Goal: Task Accomplishment & Management: Complete application form

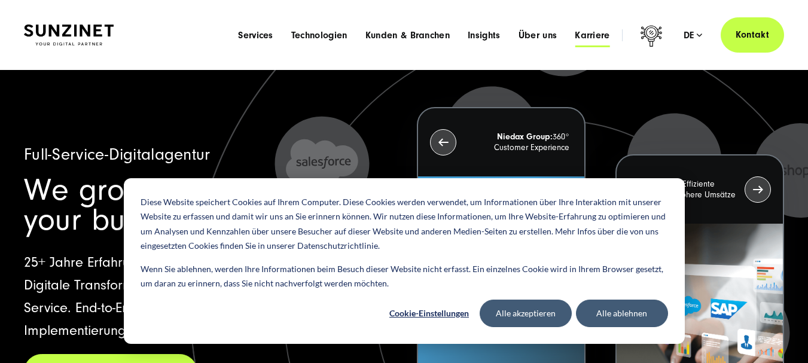
click at [593, 36] on span "Karriere" at bounding box center [592, 35] width 35 height 12
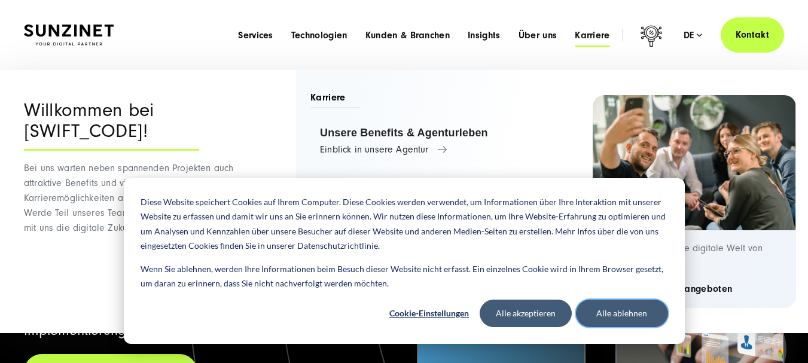
click at [633, 316] on button "Alle ablehnen" at bounding box center [622, 314] width 92 height 28
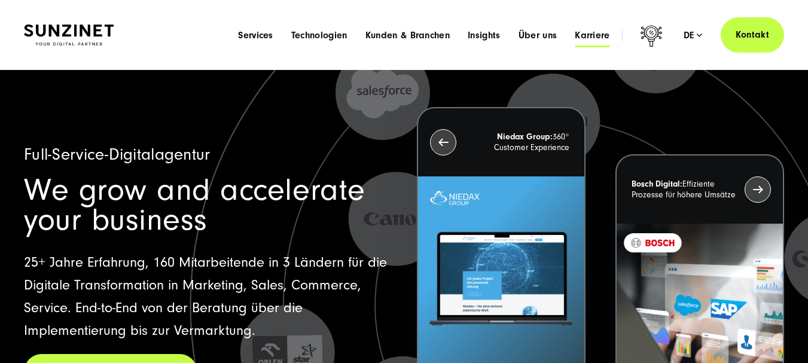
click at [597, 35] on span "Karriere" at bounding box center [592, 35] width 35 height 12
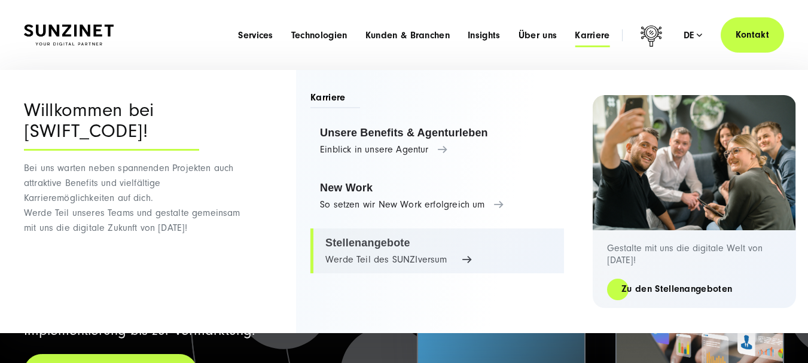
click at [403, 250] on link "Stellenangebote Werde Teil des SUNZIversum" at bounding box center [437, 250] width 254 height 45
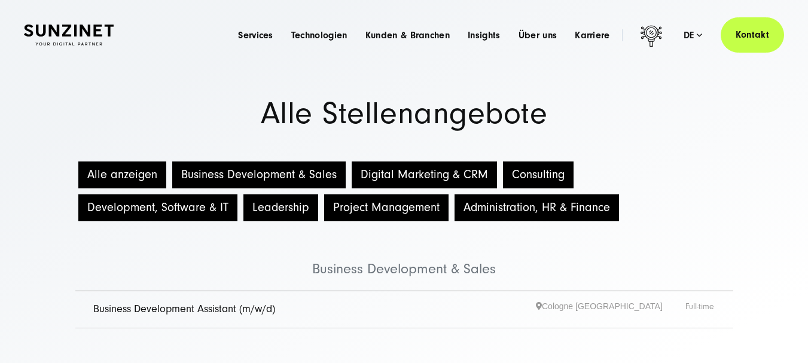
click at [450, 176] on button "Digital Marketing & CRM" at bounding box center [424, 174] width 145 height 27
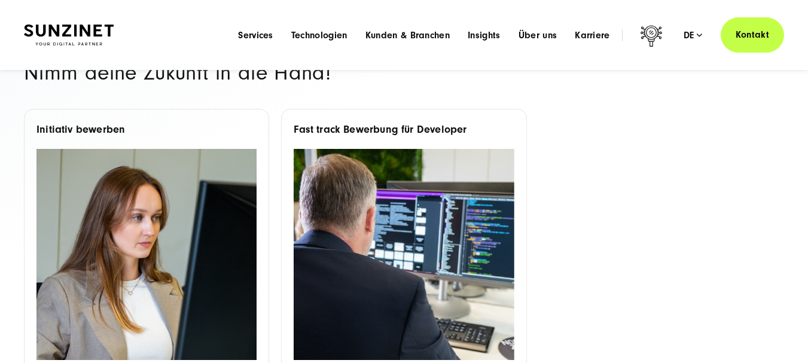
scroll to position [120, 0]
